Goal: Understand process/instructions

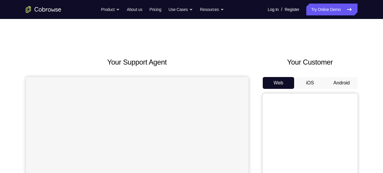
click at [343, 84] on button "Android" at bounding box center [342, 83] width 32 height 12
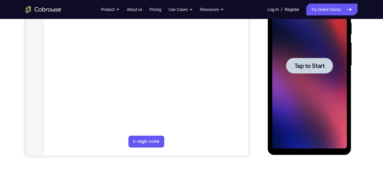
click at [316, 72] on div at bounding box center [309, 66] width 47 height 16
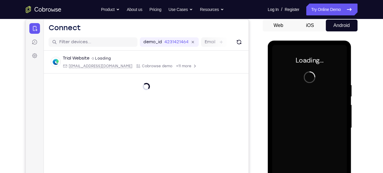
scroll to position [57, 0]
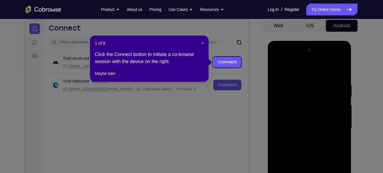
click at [204, 43] on div "1 of 8 × Click the Connect button to initiate a co-browse session with the devi…" at bounding box center [149, 59] width 118 height 46
click at [203, 43] on span "×" at bounding box center [202, 43] width 2 height 5
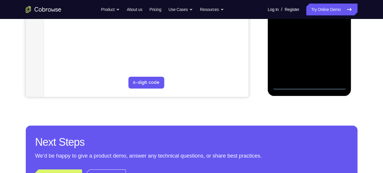
scroll to position [181, 0]
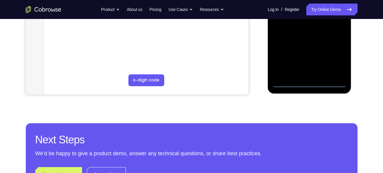
click at [312, 83] on div at bounding box center [309, 5] width 75 height 166
click at [340, 56] on div at bounding box center [309, 5] width 75 height 166
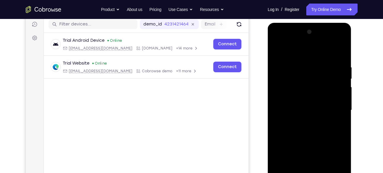
scroll to position [75, 0]
click at [301, 53] on div at bounding box center [309, 111] width 75 height 166
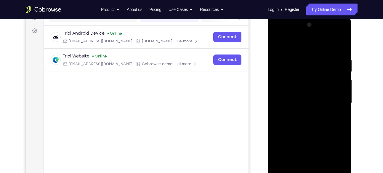
scroll to position [83, 0]
click at [335, 100] on div at bounding box center [309, 103] width 75 height 166
click at [305, 114] on div at bounding box center [309, 103] width 75 height 166
click at [318, 89] on div at bounding box center [309, 103] width 75 height 166
click at [329, 99] on div at bounding box center [309, 103] width 75 height 166
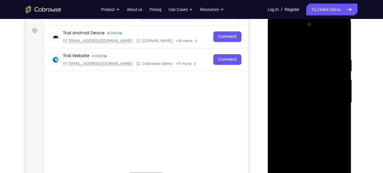
click at [318, 101] on div at bounding box center [309, 103] width 75 height 166
drag, startPoint x: 339, startPoint y: 60, endPoint x: 350, endPoint y: 36, distance: 26.6
click at [350, 36] on div at bounding box center [310, 103] width 84 height 176
click at [310, 78] on div at bounding box center [309, 103] width 75 height 166
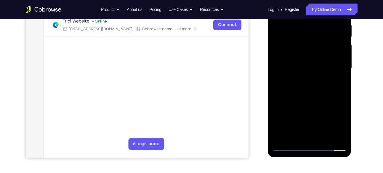
scroll to position [117, 0]
click at [324, 139] on div at bounding box center [309, 68] width 75 height 166
click at [312, 99] on div at bounding box center [309, 68] width 75 height 166
click at [314, 62] on div at bounding box center [309, 68] width 75 height 166
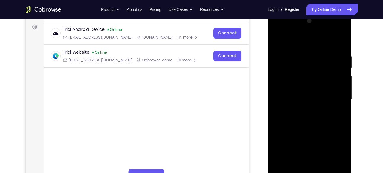
scroll to position [86, 0]
click at [276, 41] on div at bounding box center [309, 100] width 75 height 166
click at [341, 39] on div at bounding box center [309, 100] width 75 height 166
click at [312, 48] on div at bounding box center [309, 100] width 75 height 166
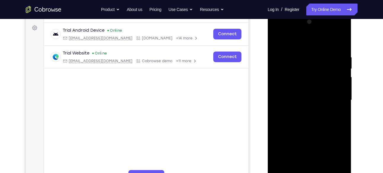
scroll to position [85, 0]
click at [298, 49] on div at bounding box center [309, 101] width 75 height 166
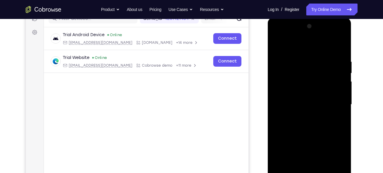
scroll to position [80, 0]
click at [278, 44] on div at bounding box center [309, 105] width 75 height 166
click at [314, 53] on div at bounding box center [309, 105] width 75 height 166
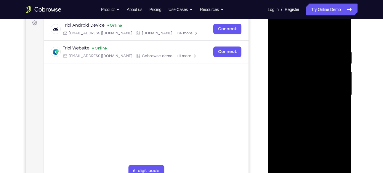
scroll to position [91, 0]
click at [307, 78] on div at bounding box center [309, 95] width 75 height 166
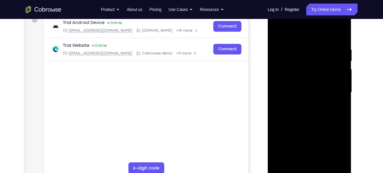
scroll to position [92, 0]
click at [297, 32] on div at bounding box center [309, 93] width 75 height 166
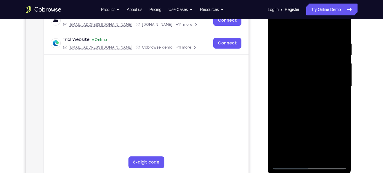
scroll to position [93, 0]
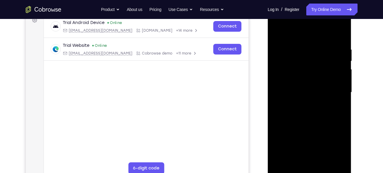
click at [279, 30] on div at bounding box center [309, 92] width 75 height 166
click at [276, 33] on div at bounding box center [309, 92] width 75 height 166
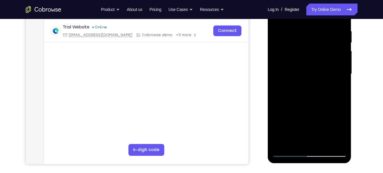
scroll to position [112, 0]
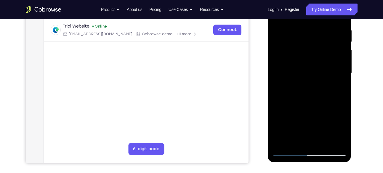
click at [307, 92] on div at bounding box center [309, 73] width 75 height 166
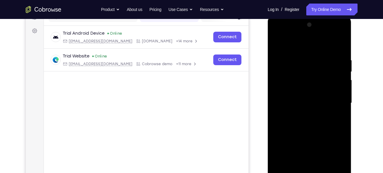
scroll to position [81, 0]
click at [277, 46] on div at bounding box center [309, 104] width 75 height 166
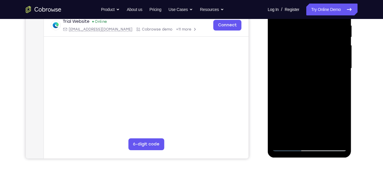
scroll to position [125, 0]
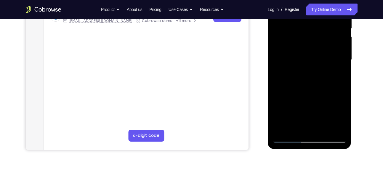
click at [312, 89] on div at bounding box center [309, 60] width 75 height 166
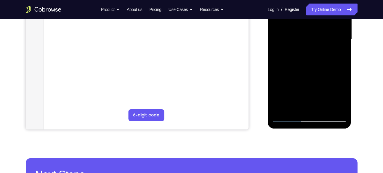
scroll to position [146, 0]
click at [304, 107] on div at bounding box center [309, 39] width 75 height 166
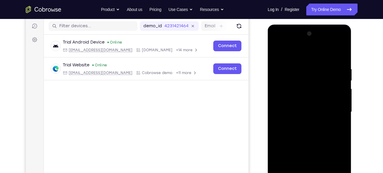
scroll to position [72, 0]
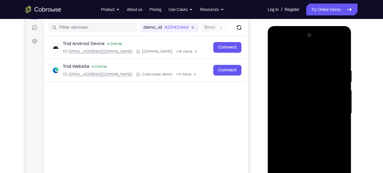
click at [276, 56] on div at bounding box center [309, 113] width 75 height 166
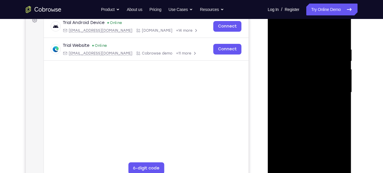
scroll to position [93, 0]
click at [278, 32] on div at bounding box center [309, 93] width 75 height 166
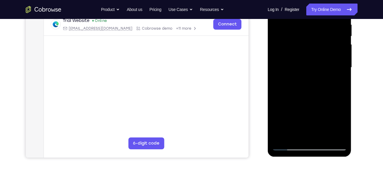
scroll to position [125, 0]
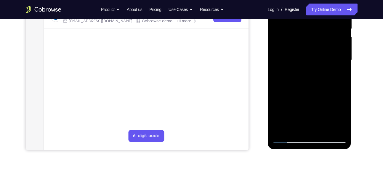
click at [299, 85] on div at bounding box center [309, 60] width 75 height 166
drag, startPoint x: 299, startPoint y: 53, endPoint x: 299, endPoint y: 85, distance: 32.6
click at [299, 85] on div at bounding box center [309, 60] width 75 height 166
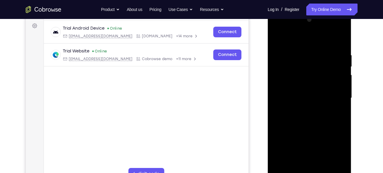
scroll to position [86, 0]
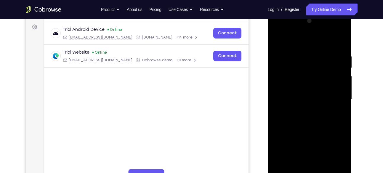
click at [302, 53] on div at bounding box center [309, 99] width 75 height 166
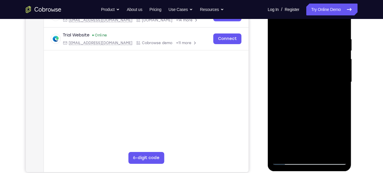
click at [334, 73] on div at bounding box center [309, 82] width 75 height 166
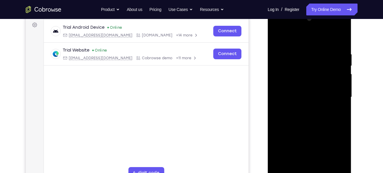
scroll to position [88, 0]
click at [340, 67] on div at bounding box center [309, 98] width 75 height 166
click at [341, 56] on div at bounding box center [309, 98] width 75 height 166
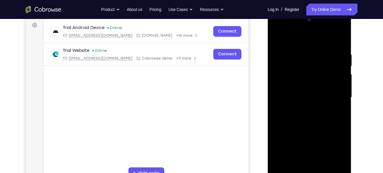
click at [340, 59] on div at bounding box center [309, 98] width 75 height 166
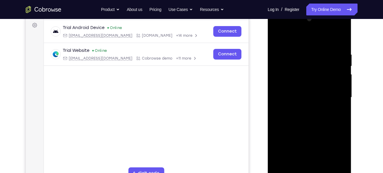
click at [340, 59] on div at bounding box center [309, 98] width 75 height 166
click at [339, 49] on div at bounding box center [309, 98] width 75 height 166
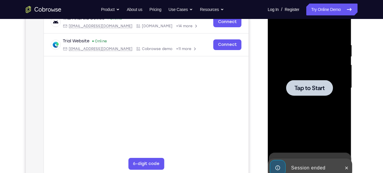
scroll to position [98, 0]
